Goal: Find specific page/section: Find specific page/section

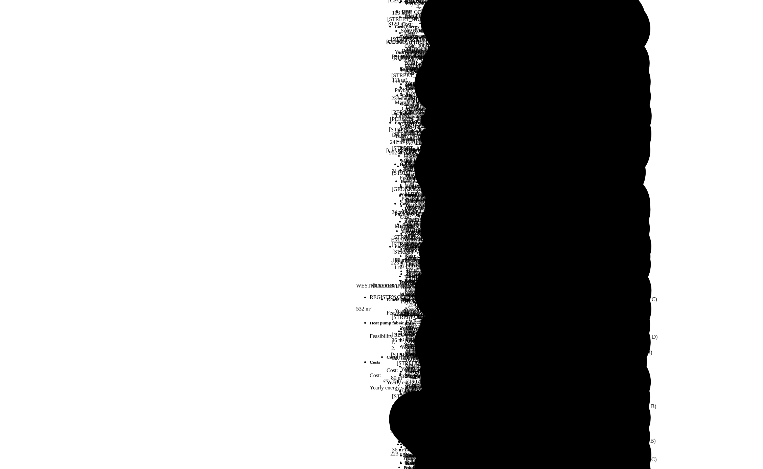
scroll to position [181, 0]
type input "****"
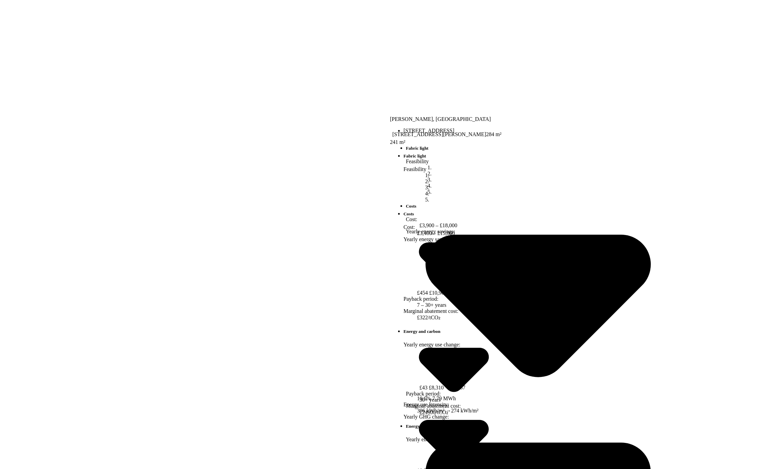
scroll to position [179, 0]
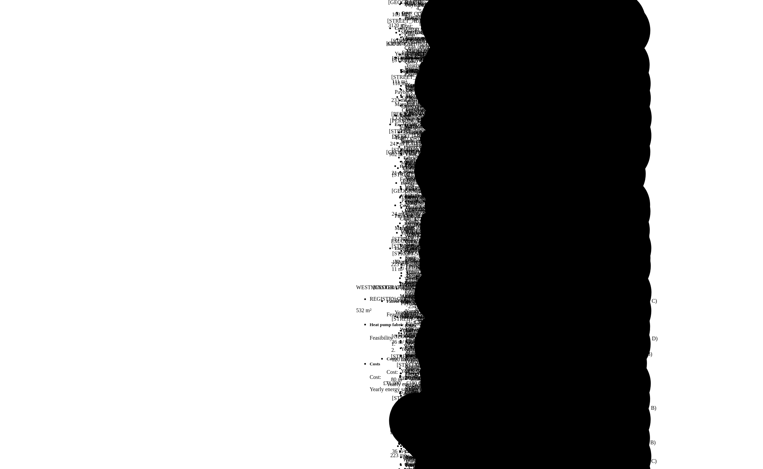
type input "****"
